Goal: Transaction & Acquisition: Purchase product/service

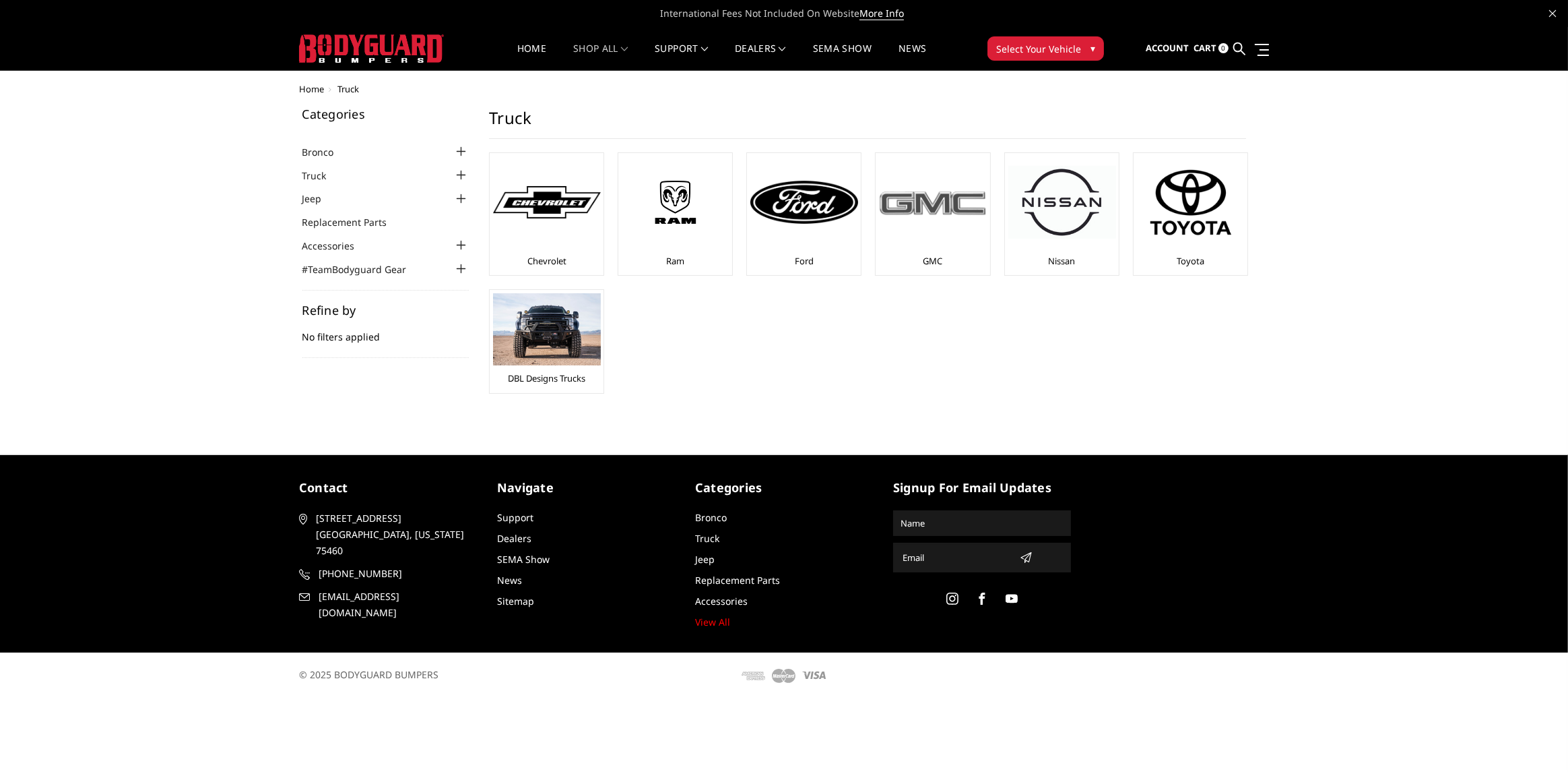
click at [943, 249] on div "GMC" at bounding box center [932, 214] width 107 height 115
click at [930, 204] on img at bounding box center [933, 203] width 108 height 31
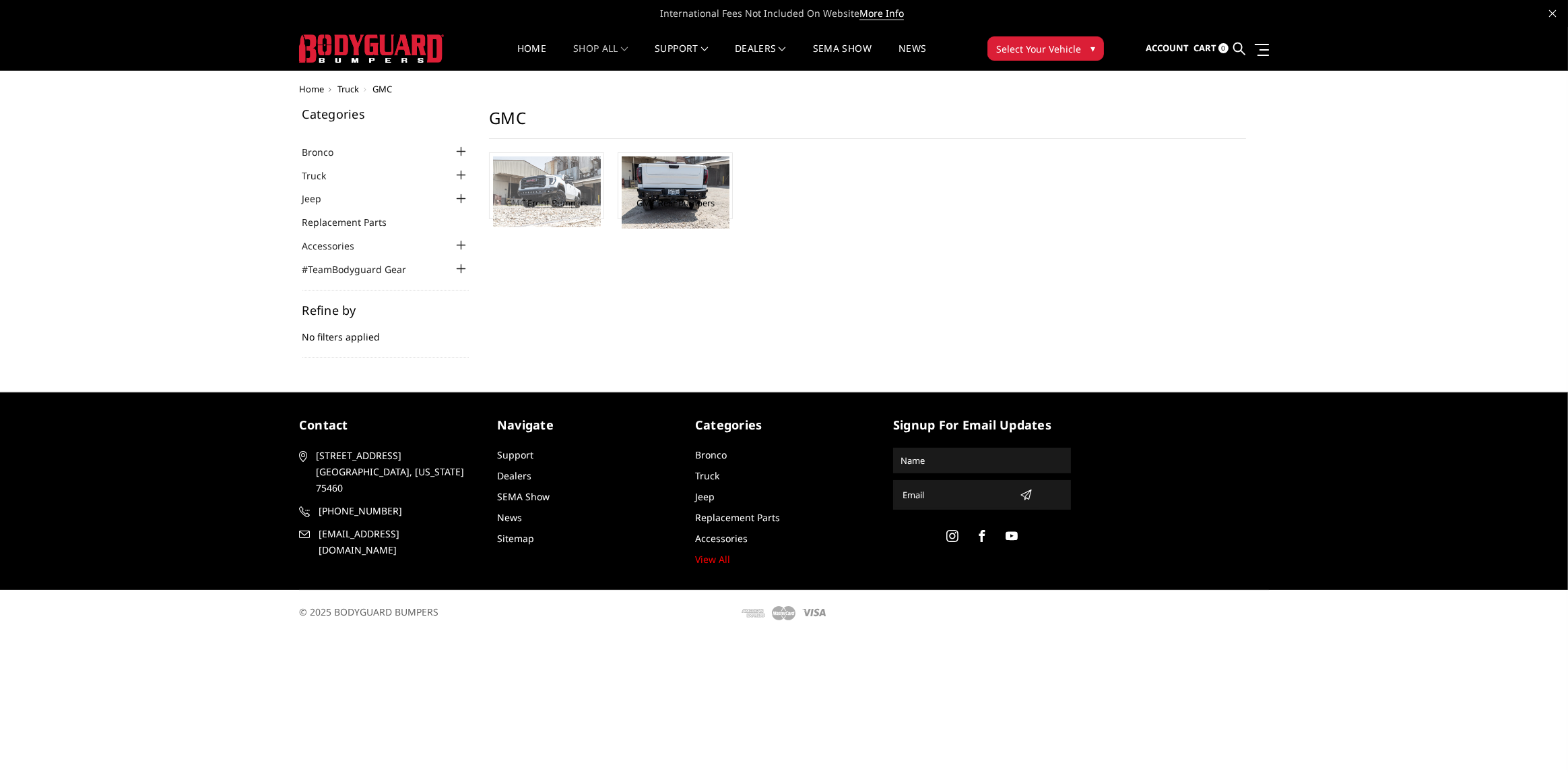
click at [556, 191] on img at bounding box center [547, 192] width 108 height 71
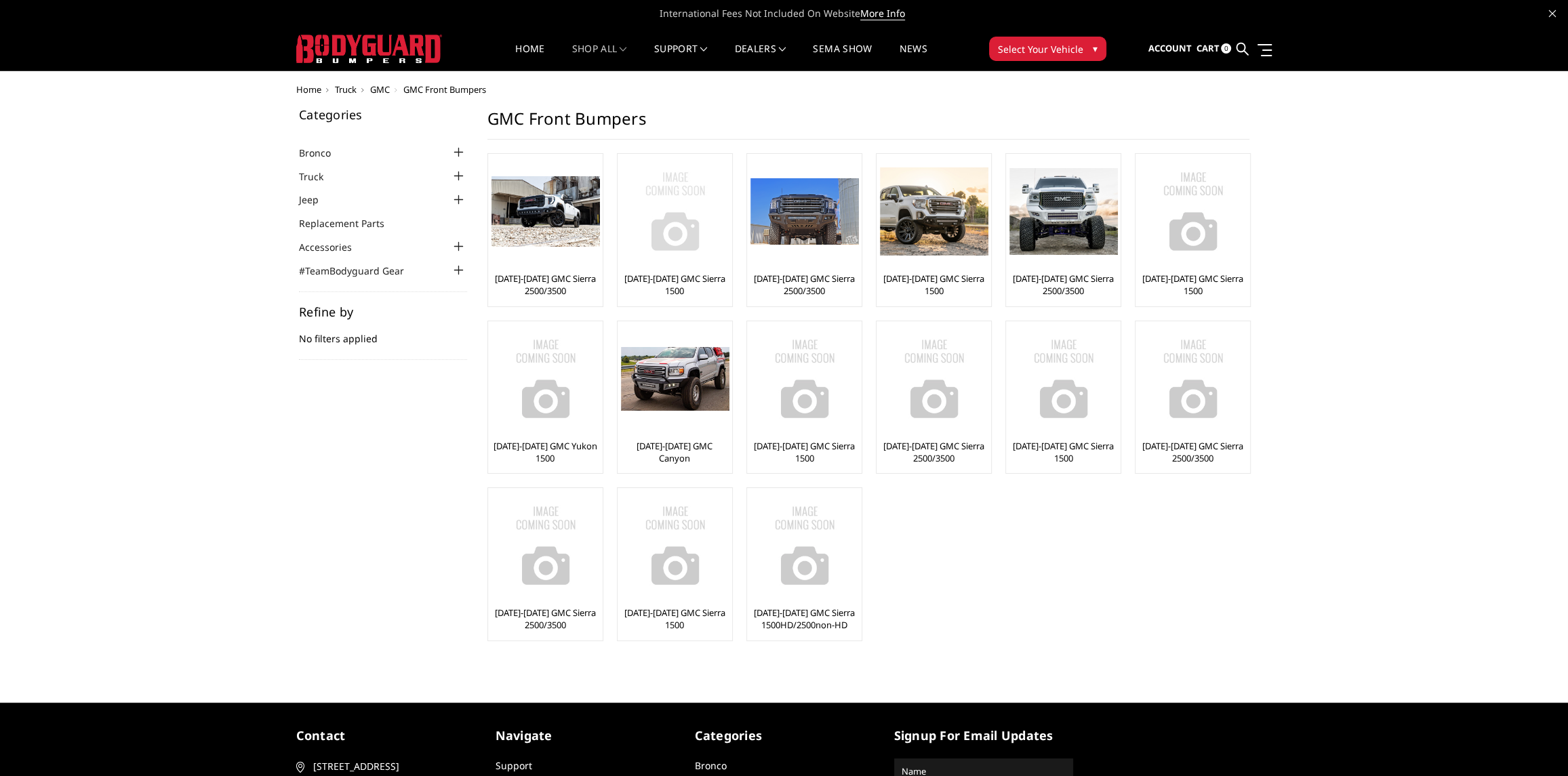
click at [678, 232] on img at bounding box center [675, 212] width 108 height 108
